Goal: Information Seeking & Learning: Learn about a topic

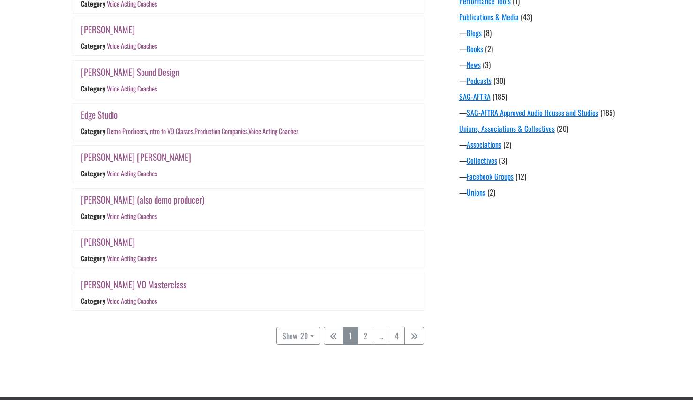
scroll to position [788, 0]
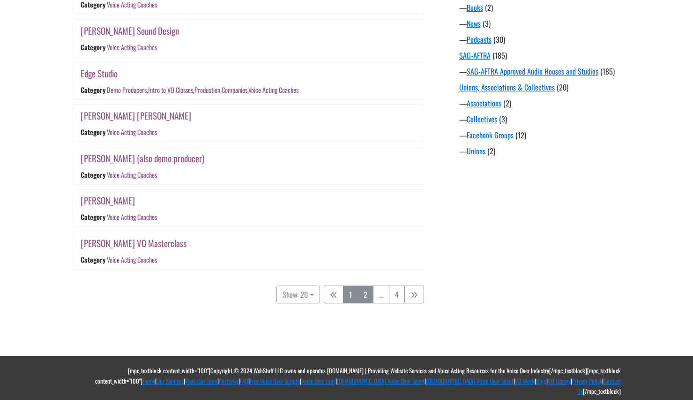
click at [367, 302] on link "2" at bounding box center [366, 294] width 16 height 18
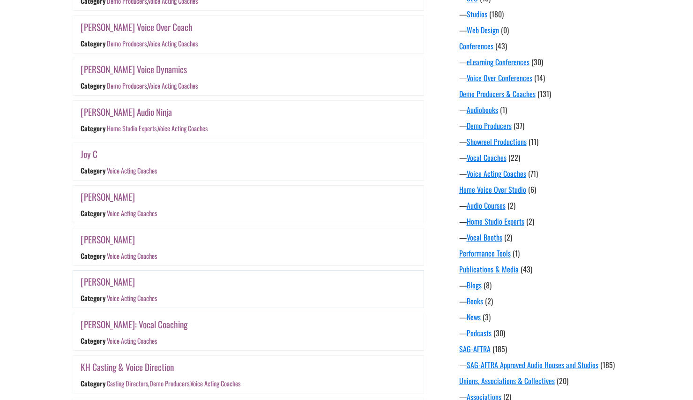
scroll to position [778, 0]
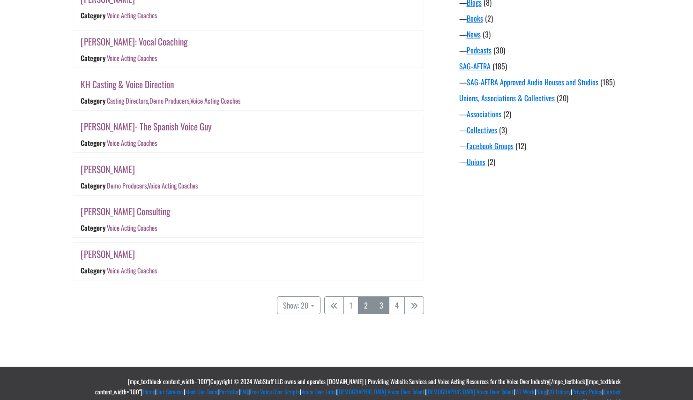
click at [387, 300] on link "3" at bounding box center [382, 305] width 16 height 18
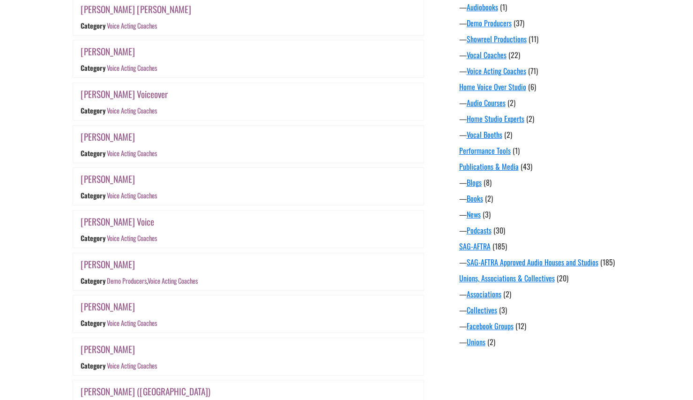
scroll to position [778, 0]
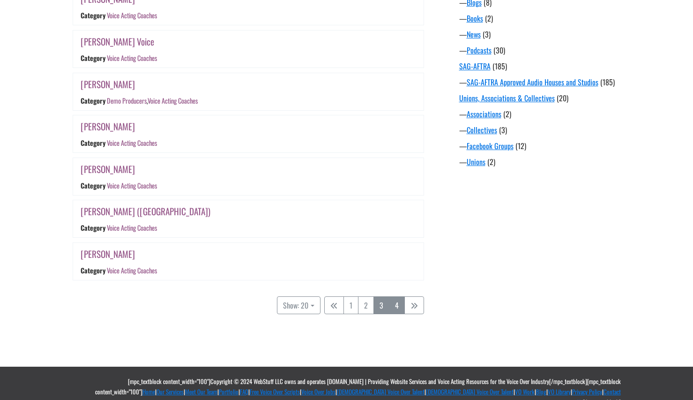
click at [400, 302] on link "4" at bounding box center [397, 305] width 16 height 18
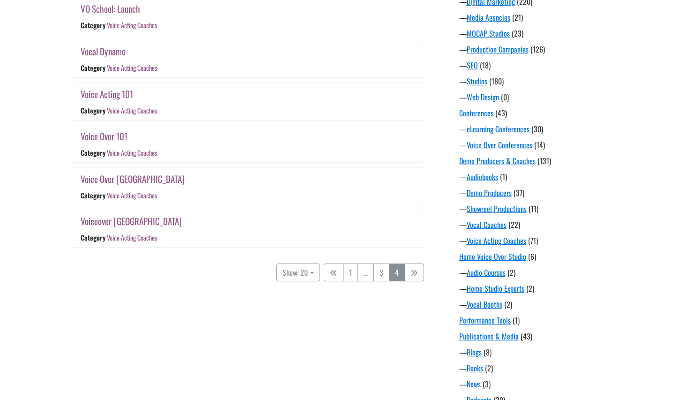
scroll to position [518, 0]
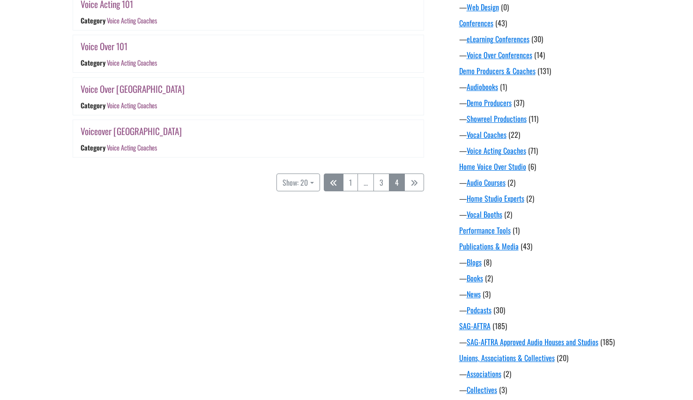
click at [334, 181] on icon "Category: Voice Acting Coaches" at bounding box center [334, 183] width 8 height 8
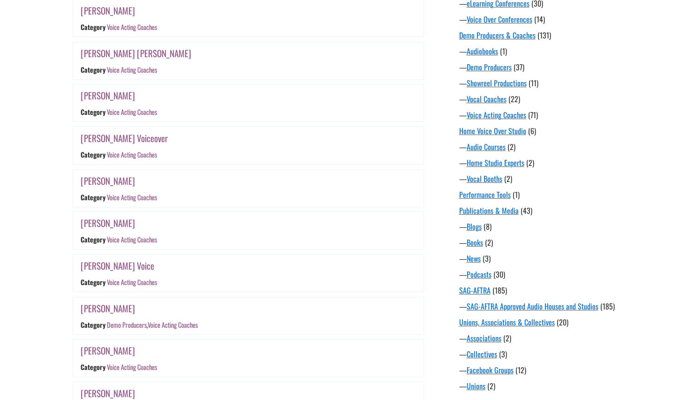
scroll to position [778, 0]
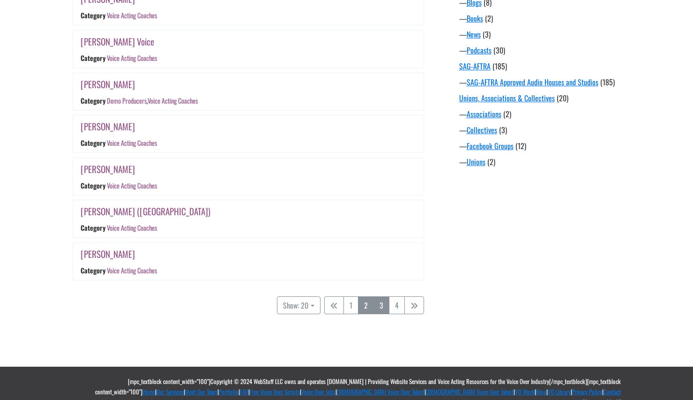
click at [366, 300] on link "2" at bounding box center [366, 305] width 16 height 18
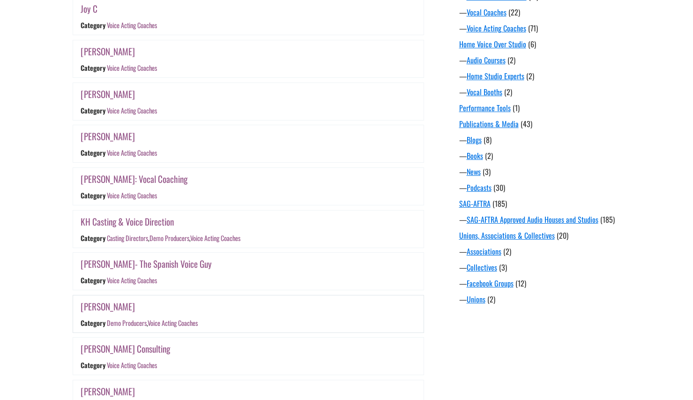
scroll to position [778, 0]
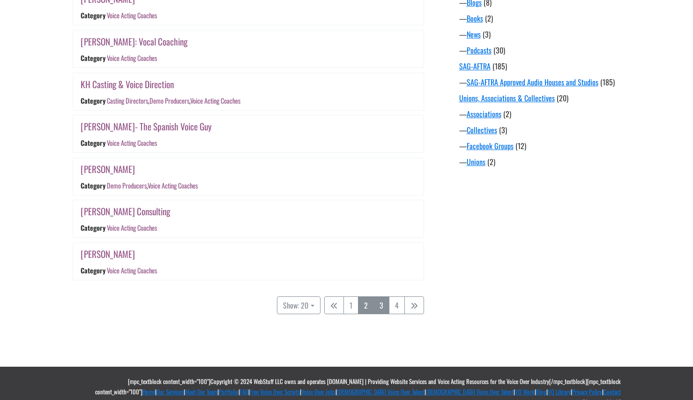
click at [382, 303] on link "3" at bounding box center [382, 305] width 16 height 18
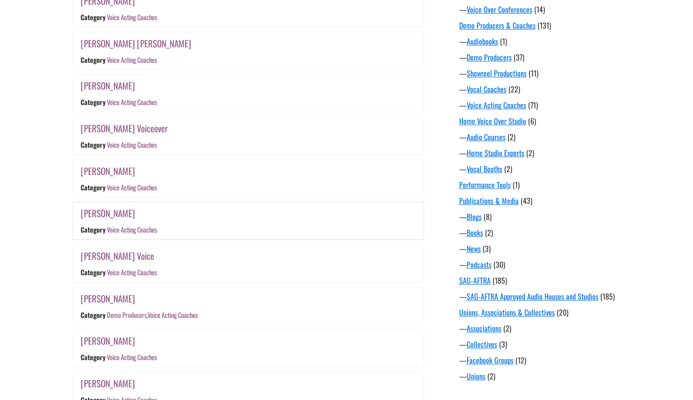
scroll to position [610, 0]
